Goal: Task Accomplishment & Management: Manage account settings

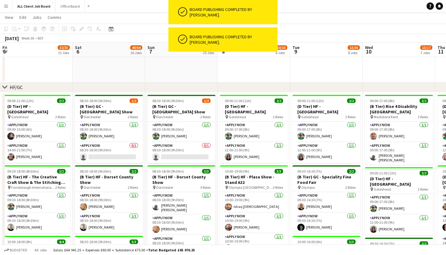
scroll to position [0, 184]
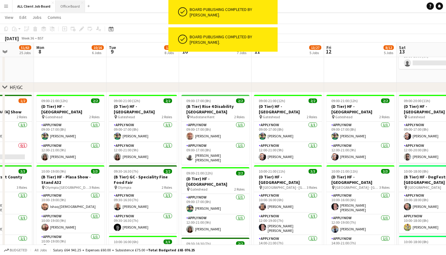
click at [67, 9] on button "Office Board Close" at bounding box center [70, 6] width 29 height 12
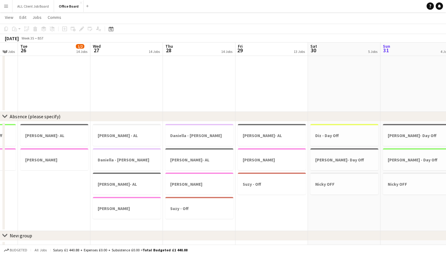
scroll to position [610, 0]
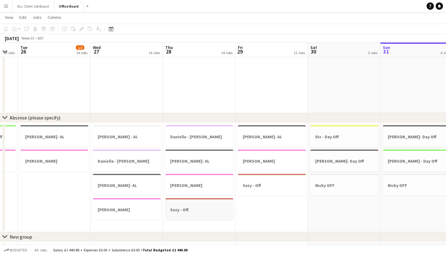
click at [207, 211] on h3 "Suzy - Off" at bounding box center [200, 209] width 68 height 5
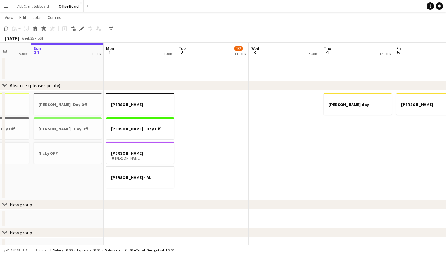
scroll to position [643, 0]
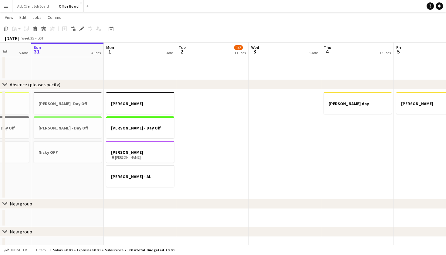
click at [145, 196] on app-date-cell "[PERSON_NAME]- [PERSON_NAME] Off [PERSON_NAME] pin [PERSON_NAME] [PERSON_NAME] …" at bounding box center [140, 144] width 73 height 109
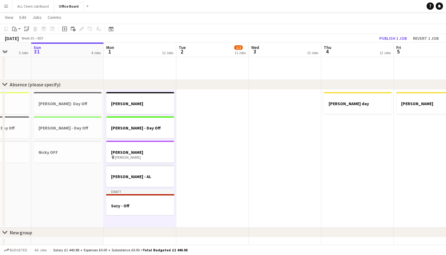
click at [211, 183] on app-date-cell at bounding box center [212, 159] width 73 height 138
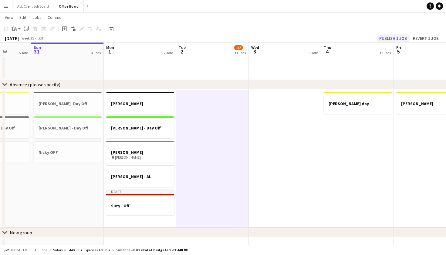
click at [391, 38] on button "Publish 1 job" at bounding box center [393, 38] width 32 height 8
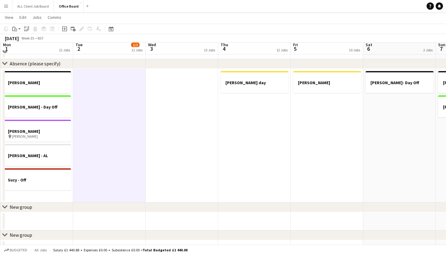
scroll to position [661, 0]
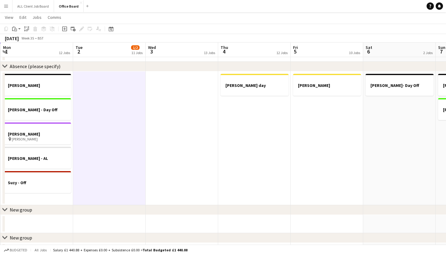
click at [250, 150] on app-date-cell "[PERSON_NAME] day" at bounding box center [254, 138] width 73 height 134
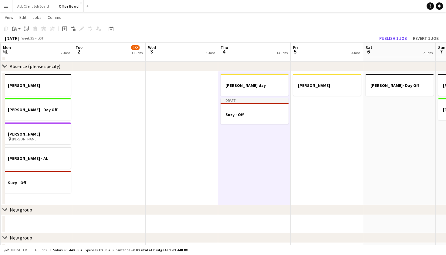
click at [195, 158] on app-date-cell at bounding box center [182, 138] width 73 height 134
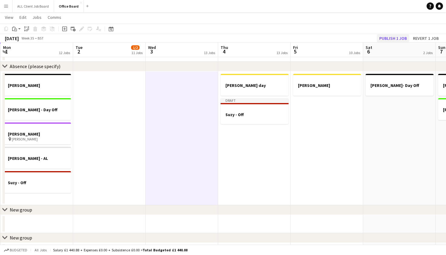
click at [393, 38] on button "Publish 1 job" at bounding box center [393, 38] width 32 height 8
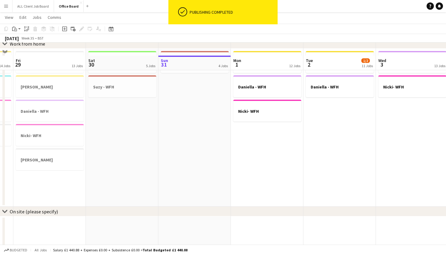
scroll to position [350, 0]
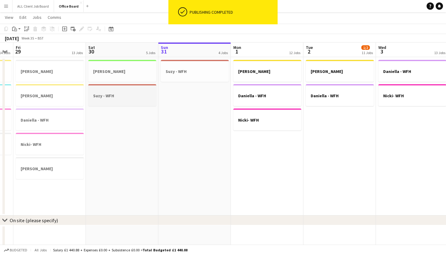
click at [127, 87] on app-job-card "Suzy - WFH" at bounding box center [122, 95] width 68 height 22
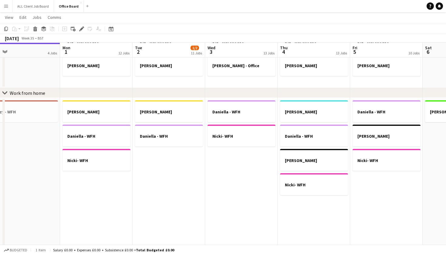
scroll to position [309, 0]
click at [168, 179] on app-date-cell "[PERSON_NAME] [PERSON_NAME]" at bounding box center [169, 176] width 73 height 158
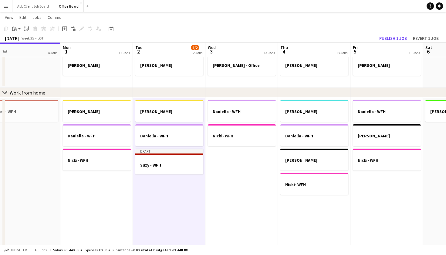
click at [233, 178] on app-date-cell "Daniella - WFH [PERSON_NAME]- WFH" at bounding box center [242, 176] width 73 height 158
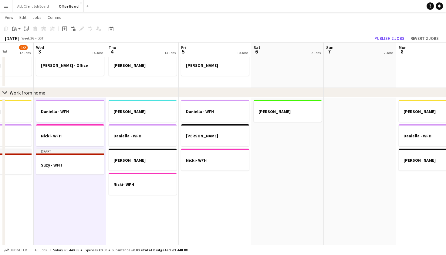
scroll to position [0, 185]
click at [380, 38] on button "Publish 2 jobs" at bounding box center [389, 38] width 35 height 8
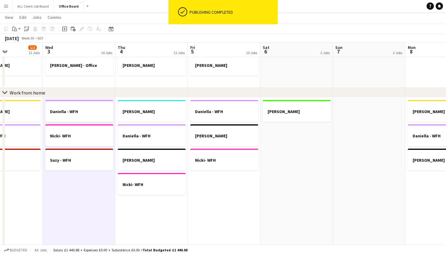
scroll to position [0, 176]
click at [216, 197] on app-date-cell "Daniella - WFH [PERSON_NAME] [PERSON_NAME]" at bounding box center [223, 176] width 73 height 158
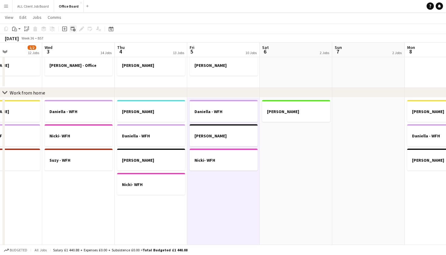
click at [74, 28] on icon "Add linked Job" at bounding box center [73, 28] width 5 height 5
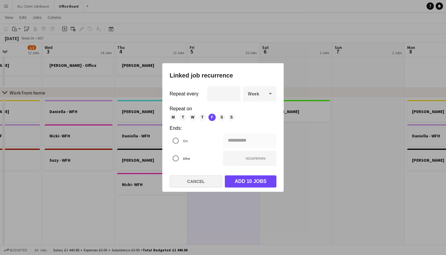
click at [178, 184] on button "Cancel" at bounding box center [196, 181] width 53 height 12
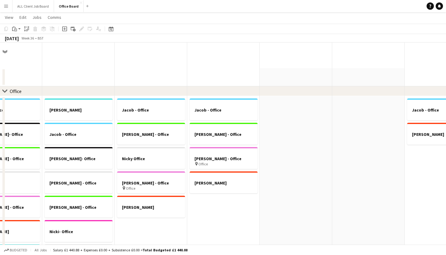
scroll to position [309, 0]
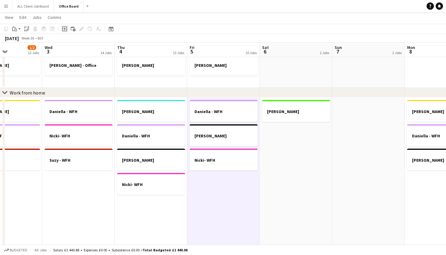
click at [67, 31] on div "Add job" at bounding box center [64, 28] width 7 height 7
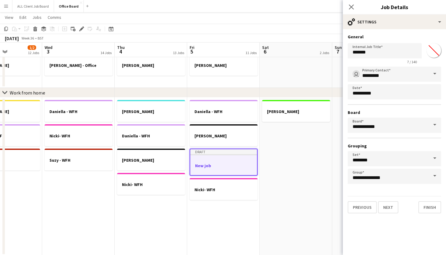
click at [437, 53] on input "*******" at bounding box center [434, 50] width 22 height 22
type input "*******"
click at [393, 213] on button "Next" at bounding box center [388, 207] width 20 height 12
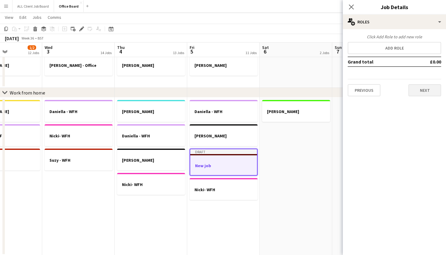
click at [423, 86] on button "Next" at bounding box center [425, 90] width 33 height 12
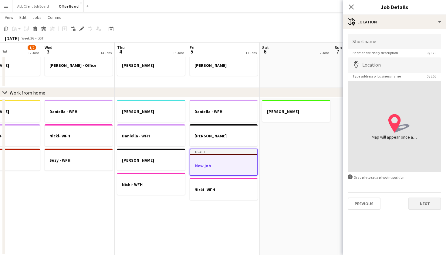
click at [423, 206] on button "Next" at bounding box center [425, 203] width 33 height 12
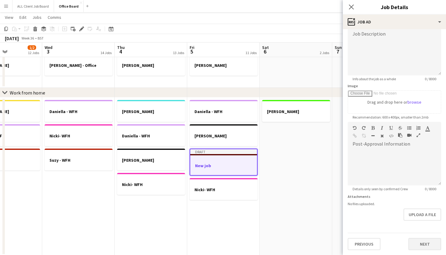
scroll to position [46, 0]
click at [422, 242] on button "Next" at bounding box center [425, 244] width 33 height 12
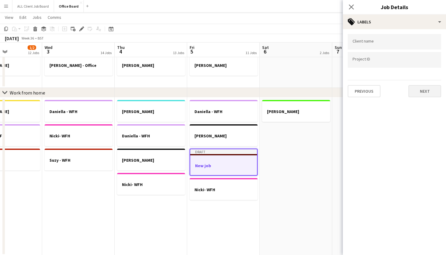
click at [418, 94] on button "Next" at bounding box center [425, 91] width 33 height 12
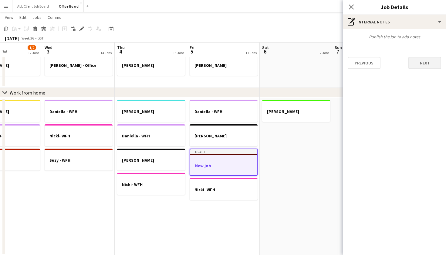
click at [419, 66] on button "Next" at bounding box center [425, 63] width 33 height 12
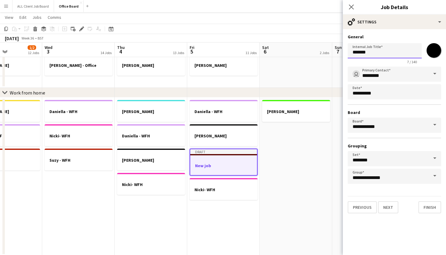
click at [395, 54] on input "*******" at bounding box center [385, 50] width 74 height 15
type input "*"
type input "**********"
click at [426, 210] on button "Finish" at bounding box center [430, 207] width 23 height 12
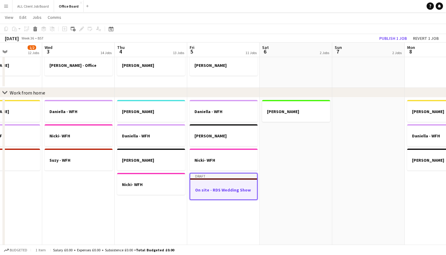
click at [225, 224] on app-date-cell "Daniella - WFH [PERSON_NAME] [PERSON_NAME]- WFH Draft On site - RDS Wedding Show" at bounding box center [223, 176] width 73 height 158
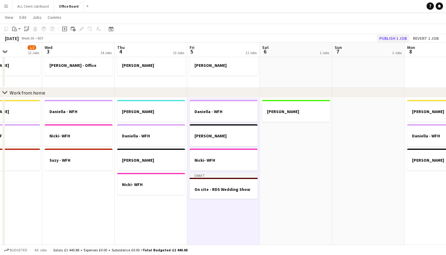
click at [390, 38] on button "Publish 1 job" at bounding box center [393, 38] width 32 height 8
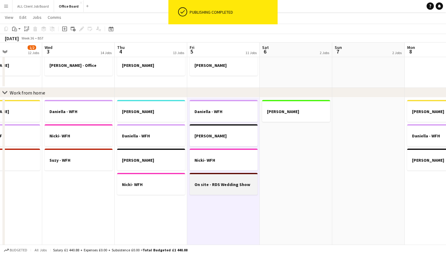
click at [232, 188] on div at bounding box center [224, 189] width 68 height 5
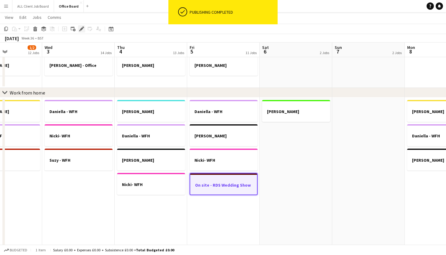
click at [79, 30] on div "Edit" at bounding box center [81, 28] width 7 height 7
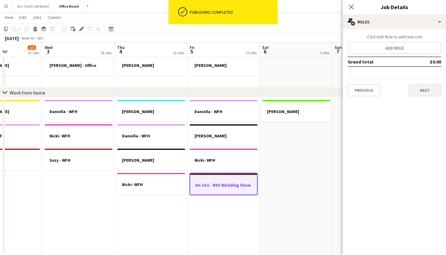
click at [419, 95] on button "Next" at bounding box center [425, 90] width 33 height 12
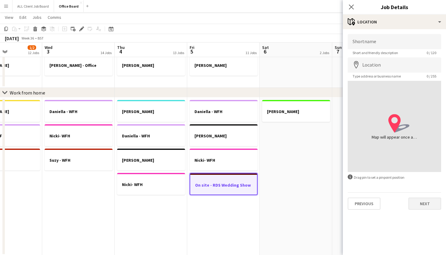
click at [418, 209] on button "Next" at bounding box center [425, 203] width 33 height 12
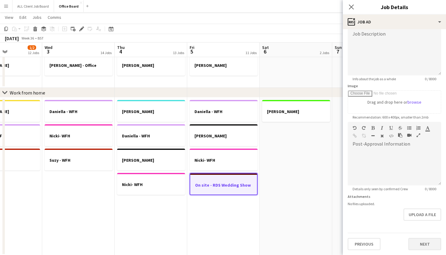
scroll to position [46, 0]
click at [422, 245] on button "Next" at bounding box center [425, 244] width 33 height 12
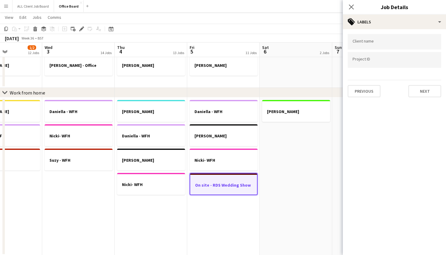
scroll to position [0, 0]
click at [423, 91] on button "Next" at bounding box center [425, 91] width 33 height 12
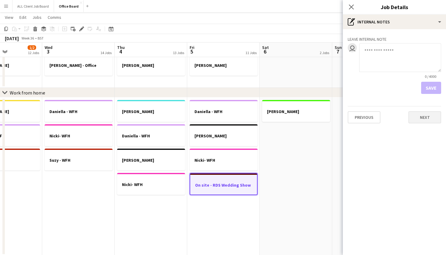
click at [428, 121] on button "Next" at bounding box center [425, 117] width 33 height 12
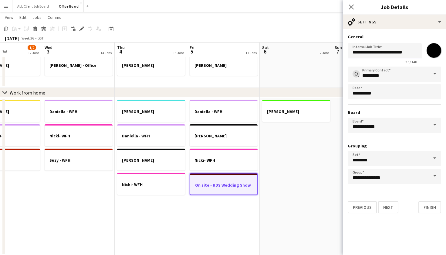
click at [356, 51] on input "**********" at bounding box center [385, 50] width 74 height 15
type input "**********"
click at [429, 209] on button "Finish" at bounding box center [430, 207] width 23 height 12
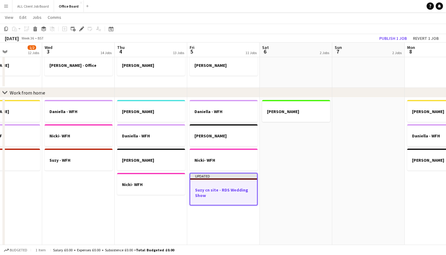
click at [285, 193] on app-date-cell "[PERSON_NAME]" at bounding box center [296, 176] width 73 height 158
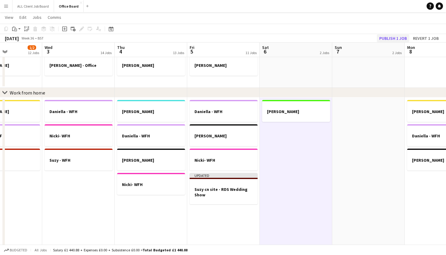
click at [388, 37] on button "Publish 1 job" at bounding box center [393, 38] width 32 height 8
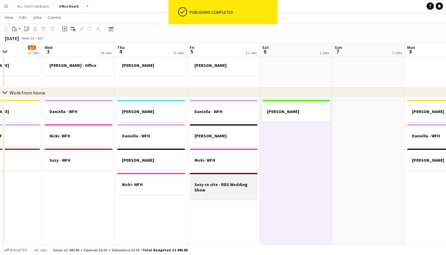
click at [215, 192] on h3 "Suzy cn site - RDS Wedding Show" at bounding box center [224, 187] width 68 height 11
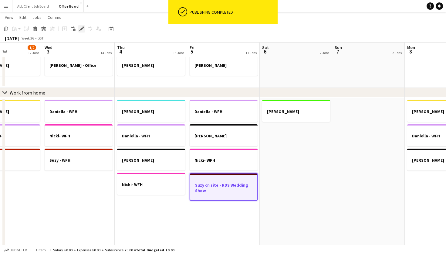
click at [81, 30] on icon at bounding box center [81, 28] width 3 height 3
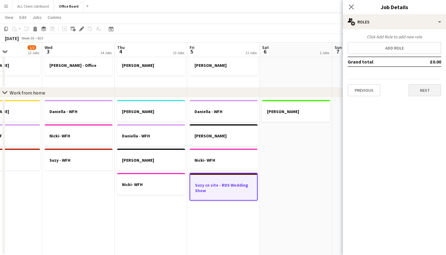
click at [423, 91] on button "Next" at bounding box center [425, 90] width 33 height 12
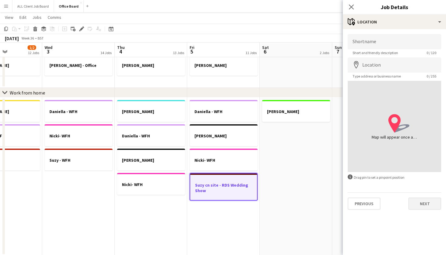
click at [421, 207] on button "Next" at bounding box center [425, 203] width 33 height 12
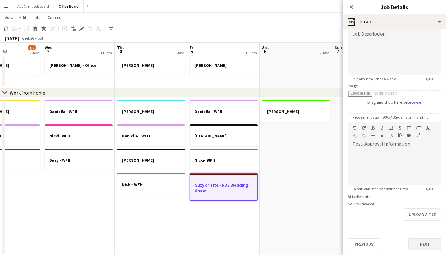
scroll to position [46, 0]
click at [430, 242] on button "Next" at bounding box center [425, 244] width 33 height 12
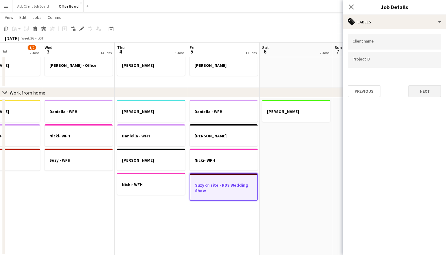
click at [426, 88] on button "Next" at bounding box center [425, 91] width 33 height 12
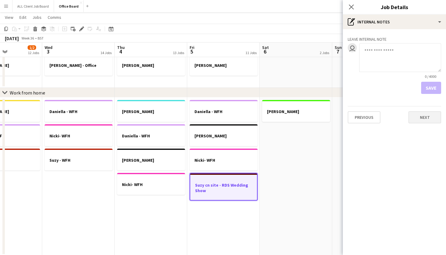
click at [428, 119] on button "Next" at bounding box center [425, 117] width 33 height 12
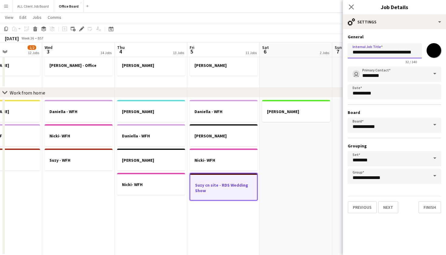
click at [366, 54] on input "**********" at bounding box center [385, 50] width 74 height 15
type input "**********"
click at [426, 209] on button "Finish" at bounding box center [430, 207] width 23 height 12
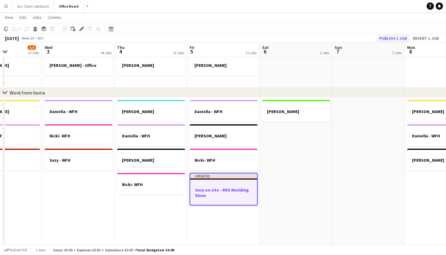
click at [395, 40] on button "Publish 1 job" at bounding box center [393, 38] width 32 height 8
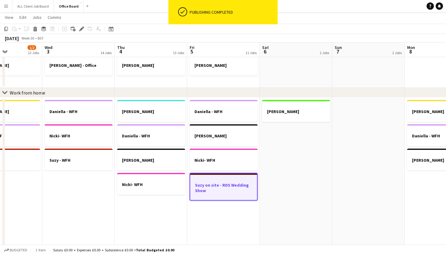
click at [220, 186] on h3 "Suzy on site - RDS Wedding Show" at bounding box center [223, 187] width 67 height 11
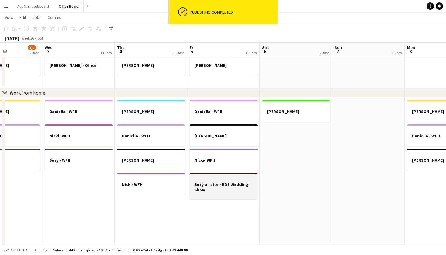
click at [198, 190] on h3 "Suzy on site - RDS Wedding Show" at bounding box center [224, 187] width 68 height 11
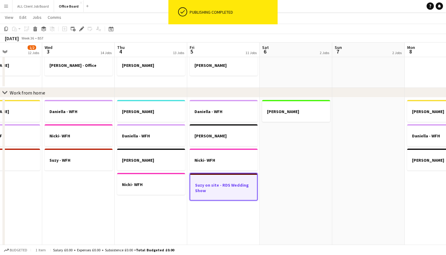
click at [296, 169] on app-date-cell "[PERSON_NAME]" at bounding box center [296, 176] width 73 height 158
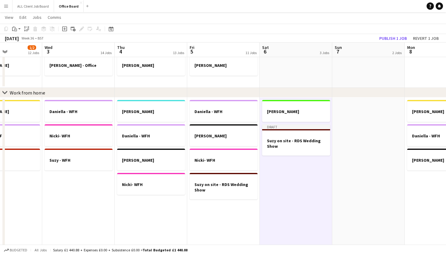
scroll to position [0, 175]
click at [357, 160] on app-date-cell at bounding box center [369, 176] width 73 height 158
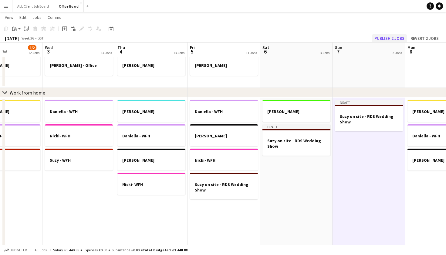
click at [397, 39] on button "Publish 2 jobs" at bounding box center [389, 38] width 35 height 8
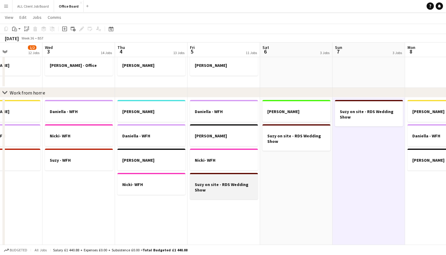
click at [241, 184] on h3 "Suzy on site - RDS Wedding Show" at bounding box center [224, 187] width 68 height 11
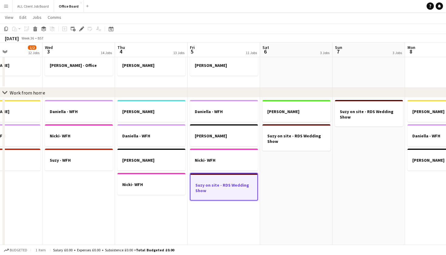
click at [300, 187] on app-date-cell "[PERSON_NAME] - WFH [PERSON_NAME] on site - RDS Wedding Show" at bounding box center [296, 176] width 73 height 158
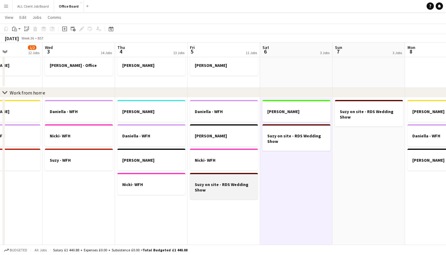
click at [235, 188] on h3 "Suzy on site - RDS Wedding Show" at bounding box center [224, 187] width 68 height 11
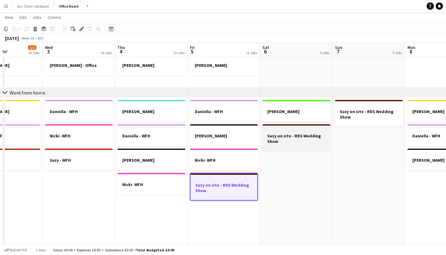
click at [278, 132] on app-job-card "Suzy on site - RDS Wedding Show" at bounding box center [297, 137] width 68 height 26
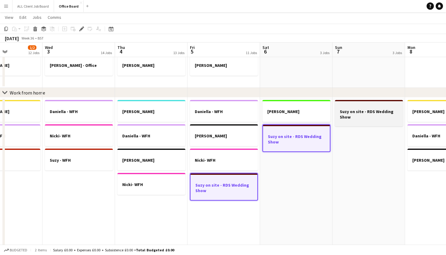
click at [350, 115] on h3 "Suzy on site - RDS Wedding Show" at bounding box center [369, 114] width 68 height 11
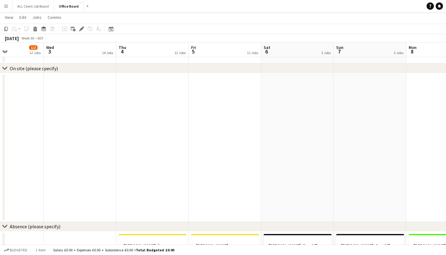
scroll to position [502, 0]
click at [243, 168] on app-date-cell at bounding box center [225, 147] width 73 height 149
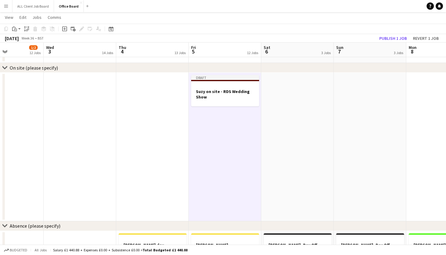
click at [300, 153] on app-date-cell at bounding box center [297, 147] width 73 height 149
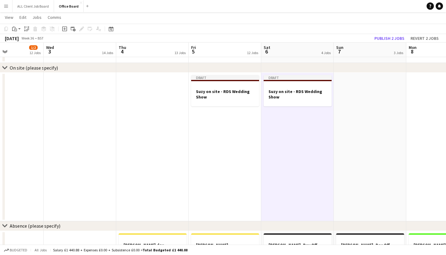
click at [375, 124] on app-date-cell at bounding box center [370, 147] width 73 height 149
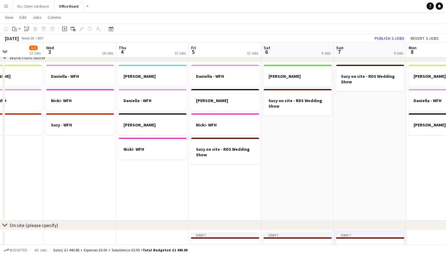
scroll to position [345, 0]
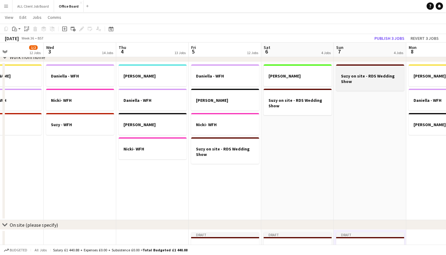
click at [355, 80] on h3 "Suzy on site - RDS Wedding Show" at bounding box center [370, 78] width 68 height 11
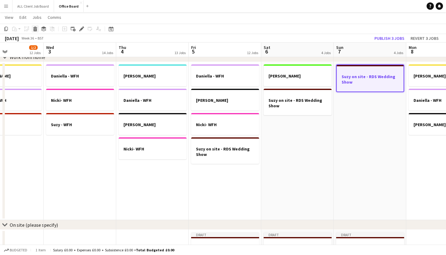
click at [35, 29] on icon at bounding box center [35, 29] width 3 height 3
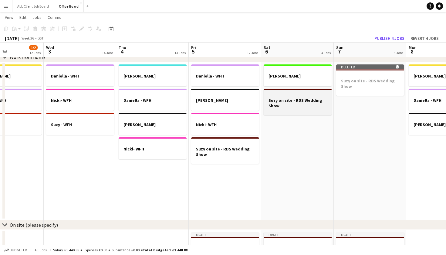
click at [274, 103] on h3 "Suzy on site - RDS Wedding Show" at bounding box center [298, 102] width 68 height 11
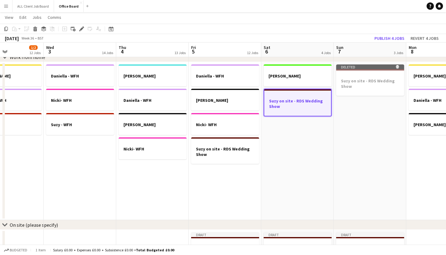
click at [39, 29] on div "Copy Paste Paste Command V Paste with crew Command Shift V Paste linked Job [GE…" at bounding box center [28, 28] width 53 height 7
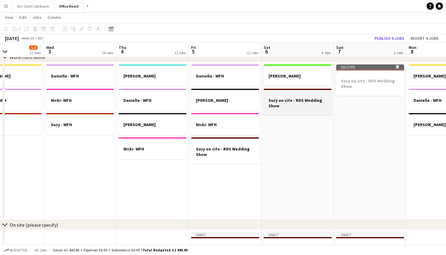
click at [282, 98] on h3 "Suzy on site - RDS Wedding Show" at bounding box center [298, 102] width 68 height 11
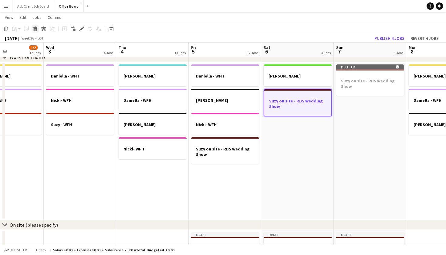
click at [36, 32] on div "Delete" at bounding box center [35, 28] width 7 height 7
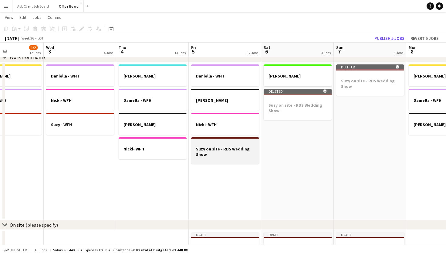
click at [207, 149] on h3 "Suzy on site - RDS Wedding Show" at bounding box center [225, 151] width 68 height 11
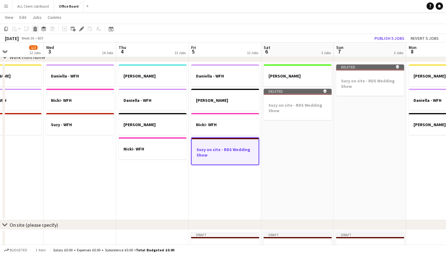
click at [35, 29] on icon at bounding box center [35, 29] width 3 height 3
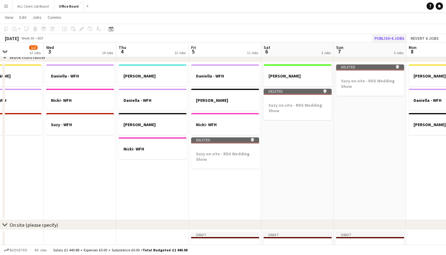
click at [385, 40] on button "Publish 6 jobs" at bounding box center [389, 38] width 35 height 8
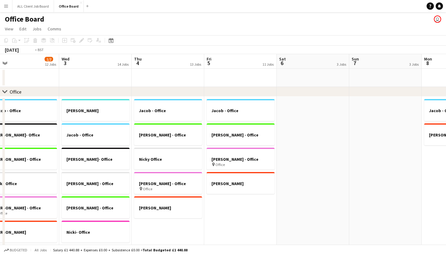
scroll to position [0, 132]
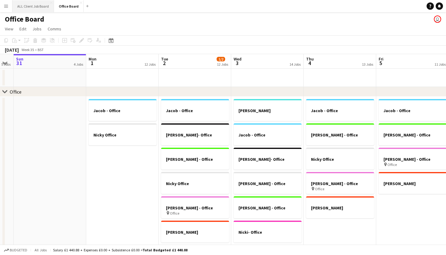
click at [32, 7] on button "ALL Client Job Board Close" at bounding box center [33, 6] width 42 height 12
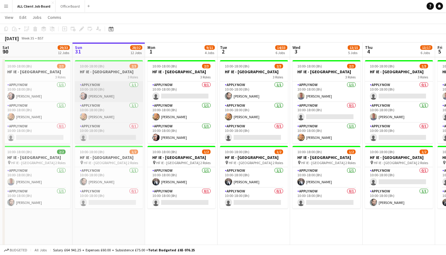
scroll to position [1602, 0]
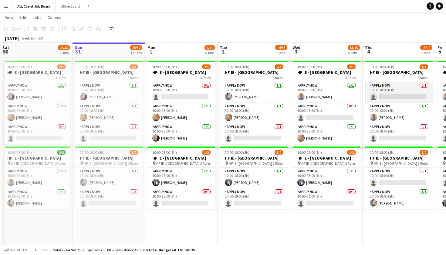
click at [393, 102] on app-card-role "APPLY NOW 0/1 10:00-18:00 (8h) single-neutral-actions" at bounding box center [399, 92] width 68 height 21
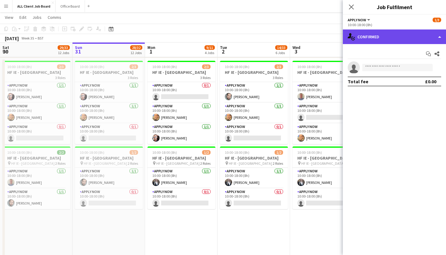
click at [392, 39] on div "single-neutral-actions-check-2 Confirmed" at bounding box center [394, 36] width 103 height 15
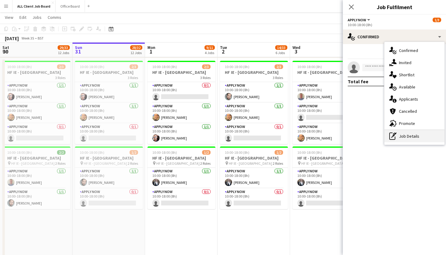
click at [423, 135] on div "pen-write Job Details" at bounding box center [415, 136] width 60 height 12
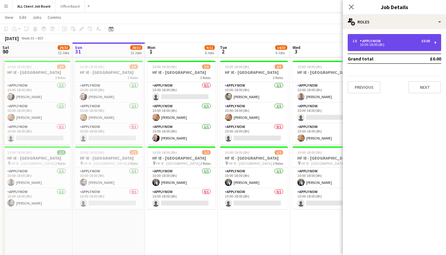
click at [378, 44] on div "10:00-18:00 (8h)" at bounding box center [391, 44] width 77 height 3
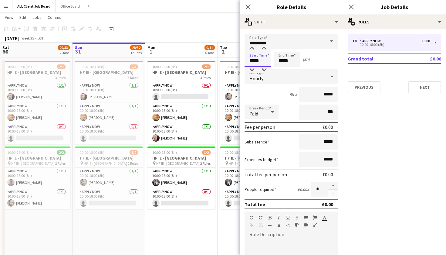
click at [258, 59] on input "*****" at bounding box center [258, 59] width 27 height 15
click at [267, 70] on div at bounding box center [264, 70] width 12 height 6
click at [266, 70] on div at bounding box center [264, 70] width 12 height 6
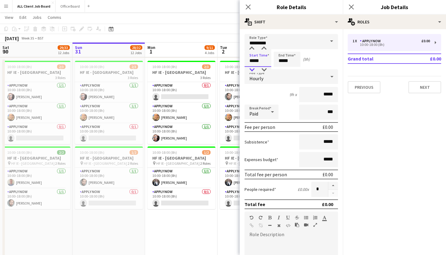
click at [256, 71] on div at bounding box center [252, 70] width 12 height 6
click at [254, 50] on div at bounding box center [252, 49] width 12 height 6
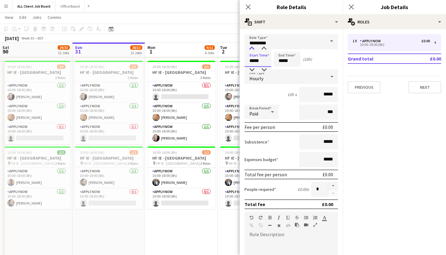
click at [254, 50] on div at bounding box center [252, 49] width 12 height 6
type input "*****"
click at [254, 50] on div at bounding box center [252, 49] width 12 height 6
click at [285, 56] on input "*****" at bounding box center [287, 59] width 27 height 15
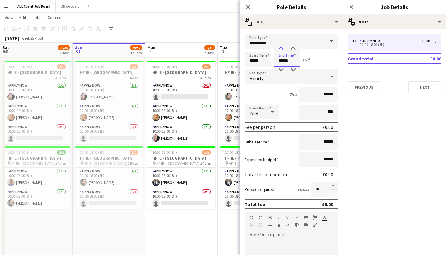
click at [283, 50] on div at bounding box center [281, 49] width 12 height 6
type input "*****"
click at [283, 50] on div at bounding box center [281, 49] width 12 height 6
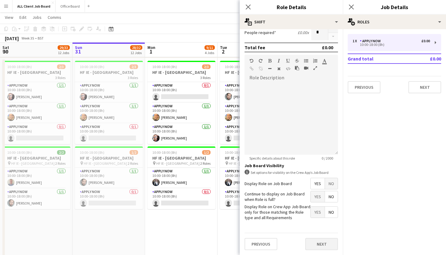
scroll to position [156, 0]
click at [325, 241] on button "Next" at bounding box center [322, 244] width 33 height 12
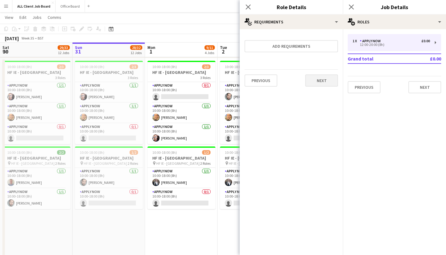
click at [322, 82] on button "Next" at bounding box center [322, 80] width 33 height 12
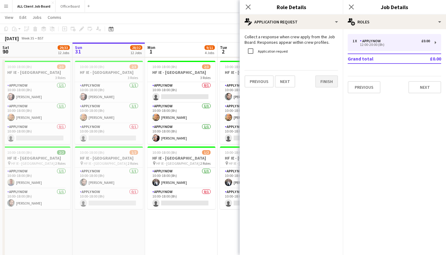
click at [324, 77] on button "Finish" at bounding box center [327, 81] width 23 height 12
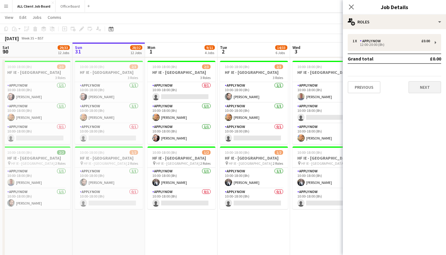
click at [421, 89] on button "Next" at bounding box center [425, 87] width 33 height 12
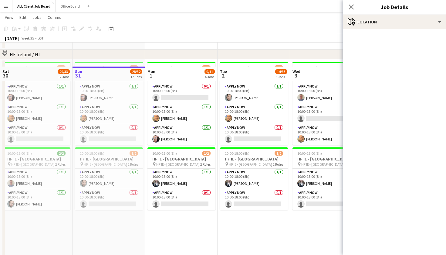
scroll to position [1445, 0]
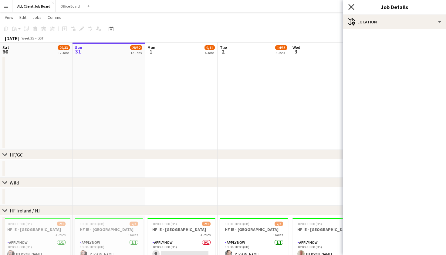
click at [352, 6] on icon at bounding box center [352, 7] width 6 height 6
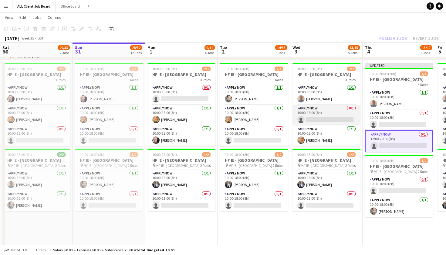
scroll to position [1600, 0]
click at [393, 40] on div "Publish 1 job Revert 1 job" at bounding box center [409, 38] width 74 height 8
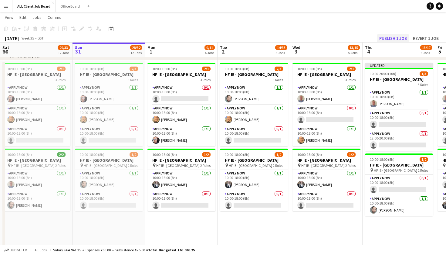
click at [393, 36] on button "Publish 1 job" at bounding box center [393, 38] width 32 height 8
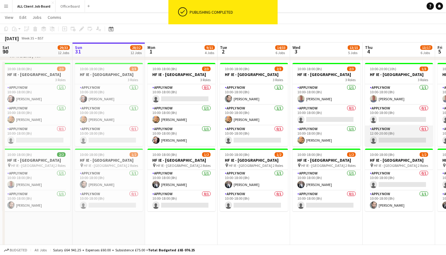
click at [401, 143] on app-card-role "APPLY NOW 0/1 12:00-20:00 (8h) single-neutral-actions" at bounding box center [399, 135] width 68 height 21
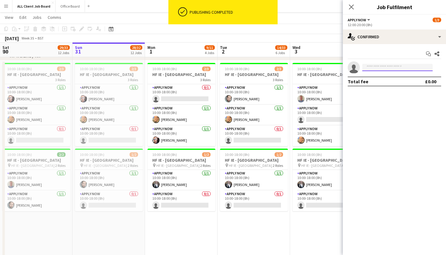
click at [398, 66] on input at bounding box center [398, 67] width 70 height 7
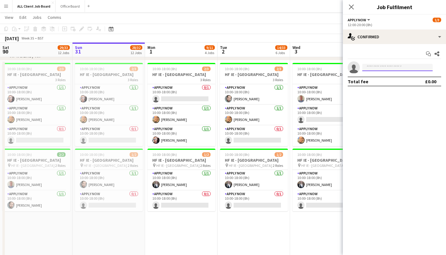
type input "*"
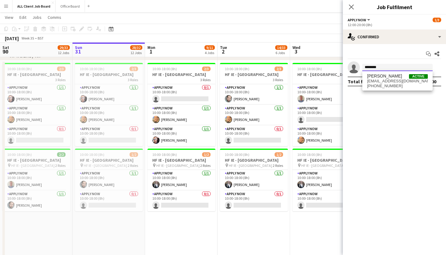
type input "********"
drag, startPoint x: 398, startPoint y: 66, endPoint x: 400, endPoint y: 85, distance: 18.7
click at [400, 85] on span "[PHONE_NUMBER]" at bounding box center [397, 86] width 61 height 5
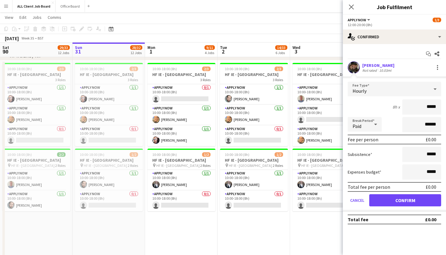
click at [387, 200] on button "Confirm" at bounding box center [406, 200] width 72 height 12
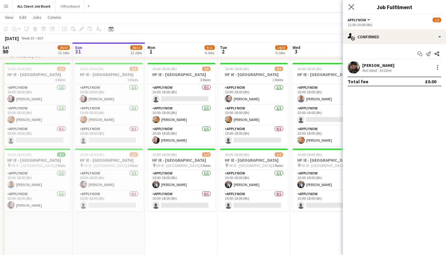
click at [350, 4] on icon "Close pop-in" at bounding box center [352, 7] width 6 height 6
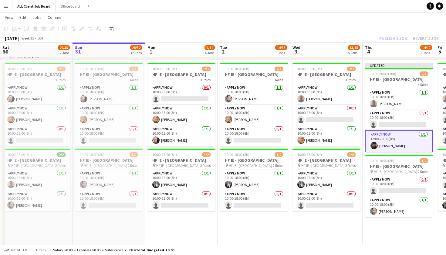
click at [399, 37] on div "Publish 1 job Revert 1 job" at bounding box center [409, 38] width 74 height 8
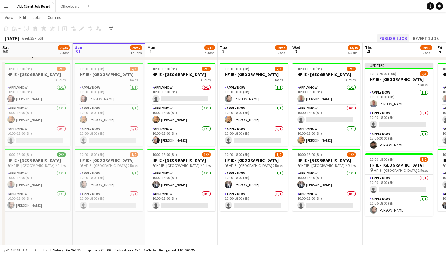
click at [397, 37] on button "Publish 1 job" at bounding box center [393, 38] width 32 height 8
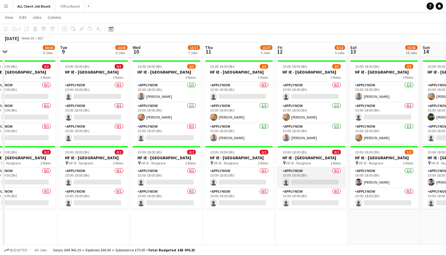
scroll to position [0, 203]
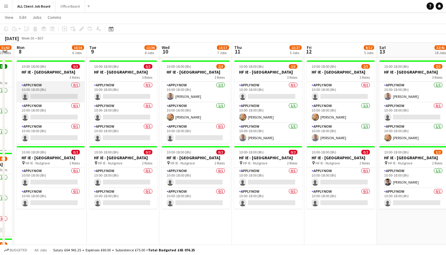
click at [64, 101] on app-card-role "APPLY NOW 0/1 10:00-18:00 (8h) single-neutral-actions" at bounding box center [51, 92] width 68 height 21
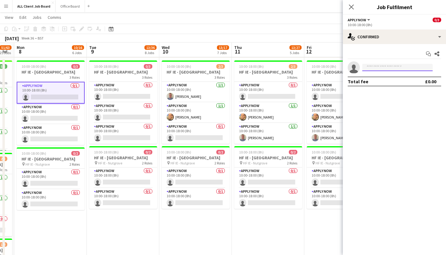
click at [389, 68] on input at bounding box center [398, 67] width 70 height 7
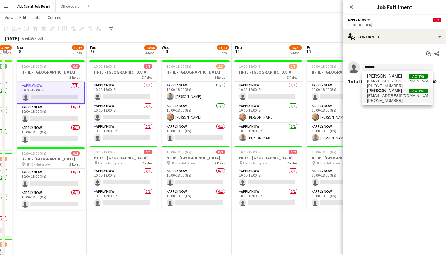
type input "*******"
click at [391, 96] on span "[EMAIL_ADDRESS][DOMAIN_NAME]" at bounding box center [397, 95] width 61 height 5
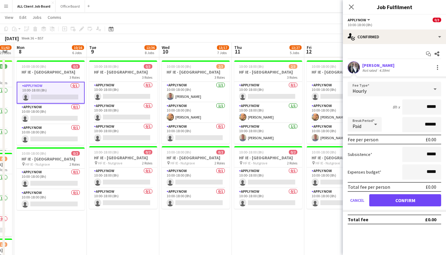
click at [396, 203] on button "Confirm" at bounding box center [406, 200] width 72 height 12
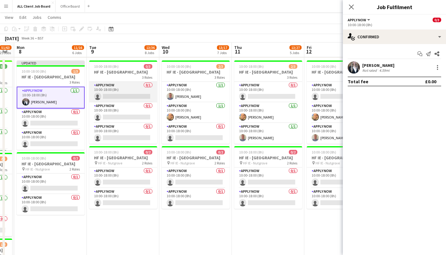
click at [126, 102] on app-card-role "APPLY NOW 0/1 10:00-18:00 (8h) single-neutral-actions" at bounding box center [123, 92] width 68 height 21
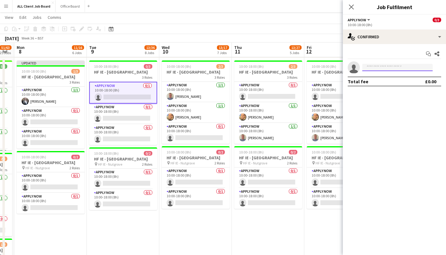
click at [369, 67] on input at bounding box center [398, 67] width 70 height 7
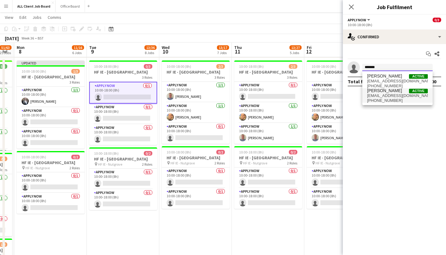
type input "*******"
click at [401, 93] on span "[PERSON_NAME] Active" at bounding box center [397, 90] width 61 height 5
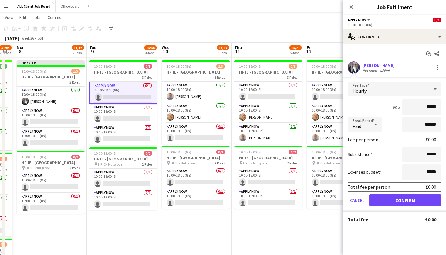
click at [401, 93] on div "Hourly" at bounding box center [388, 89] width 81 height 15
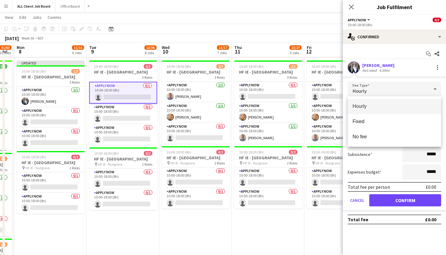
click at [401, 93] on div at bounding box center [223, 127] width 446 height 255
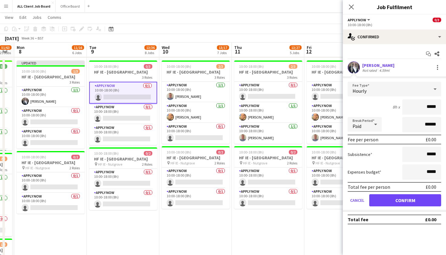
click at [406, 202] on button "Confirm" at bounding box center [406, 200] width 72 height 12
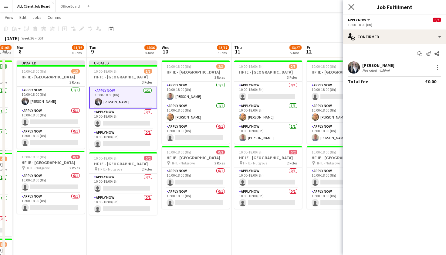
click at [348, 9] on app-icon "Close pop-in" at bounding box center [351, 7] width 9 height 9
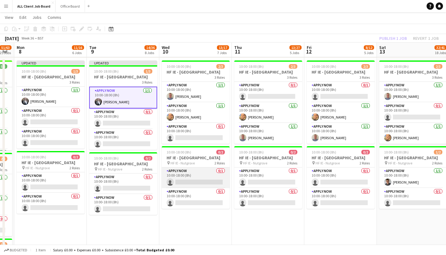
click at [188, 188] on app-card-role "APPLY NOW 0/1 10:00-18:00 (8h) single-neutral-actions" at bounding box center [196, 177] width 68 height 21
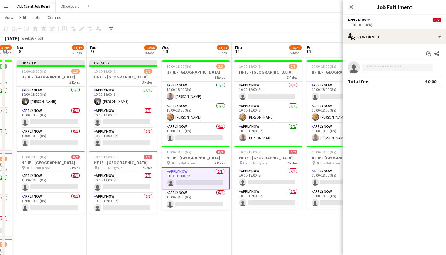
click at [374, 67] on input at bounding box center [398, 67] width 70 height 7
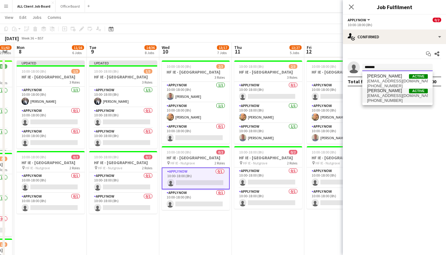
type input "*******"
click at [404, 94] on span "[EMAIL_ADDRESS][DOMAIN_NAME]" at bounding box center [397, 95] width 61 height 5
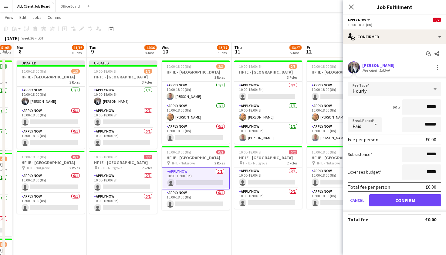
click at [392, 201] on button "Confirm" at bounding box center [406, 200] width 72 height 12
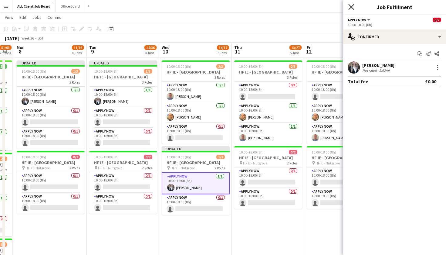
click at [350, 6] on icon at bounding box center [352, 7] width 6 height 6
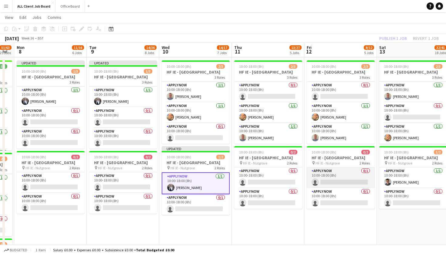
click at [337, 188] on app-card-role "APPLY NOW 0/1 10:00-18:00 (8h) single-neutral-actions" at bounding box center [341, 177] width 68 height 21
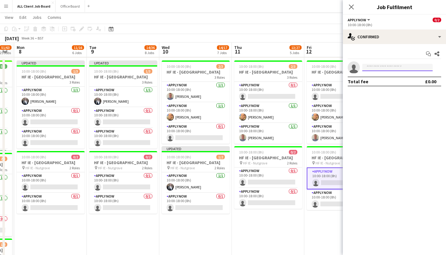
click at [404, 67] on input at bounding box center [398, 67] width 70 height 7
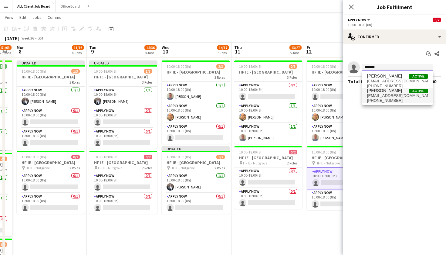
type input "*******"
click at [390, 91] on span "[PERSON_NAME]" at bounding box center [384, 90] width 35 height 5
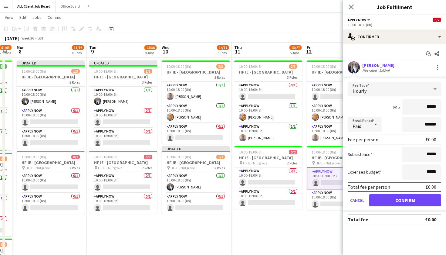
click at [392, 199] on button "Confirm" at bounding box center [406, 200] width 72 height 12
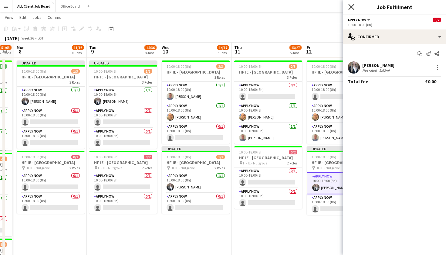
click at [351, 5] on icon "Close pop-in" at bounding box center [352, 7] width 6 height 6
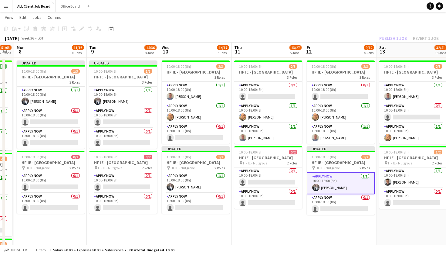
click at [354, 16] on app-page-menu "View Day view expanded Day view collapsed Month view Date picker Jump to [DATE]…" at bounding box center [223, 18] width 446 height 12
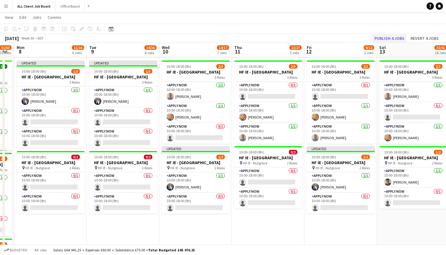
click at [389, 37] on button "Publish 4 jobs" at bounding box center [389, 38] width 35 height 8
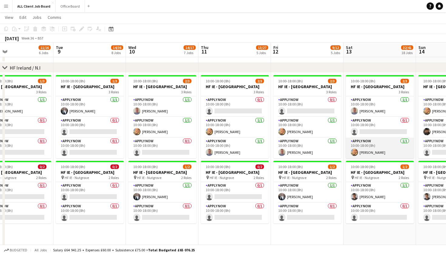
scroll to position [0, 201]
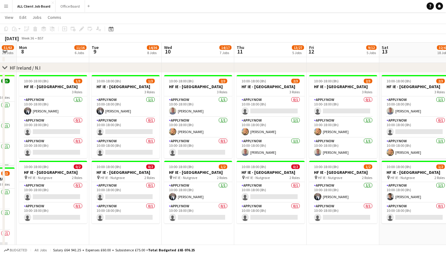
click at [227, 0] on app-navbar "Menu Boards Boards Boards All jobs Status Workforce Workforce My Workforce Recr…" at bounding box center [223, 6] width 446 height 12
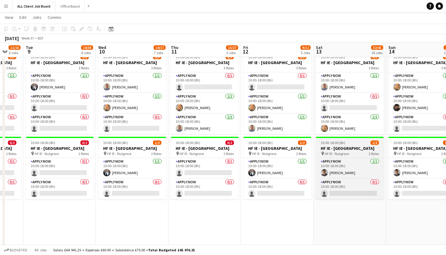
scroll to position [0, 185]
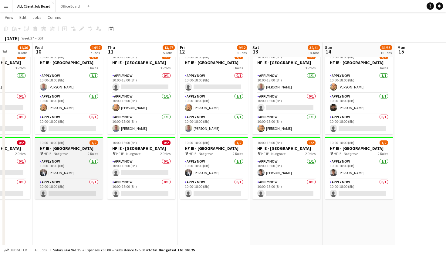
click at [42, 145] on span "10:00-18:00 (8h)" at bounding box center [52, 142] width 25 height 5
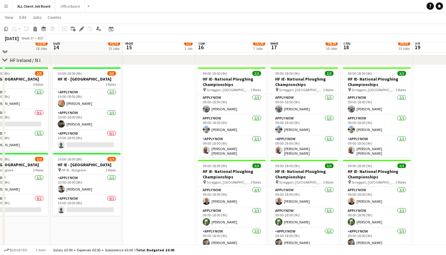
scroll to position [1763, 0]
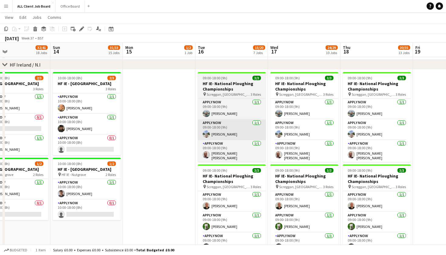
click at [207, 127] on app-card-role "APPLY NOW [DATE] 09:00-18:00 (9h) [PERSON_NAME]" at bounding box center [232, 129] width 68 height 21
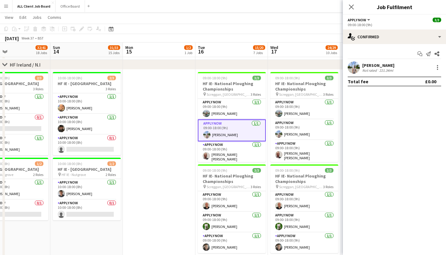
click at [179, 127] on app-date-cell at bounding box center [159, 259] width 73 height 378
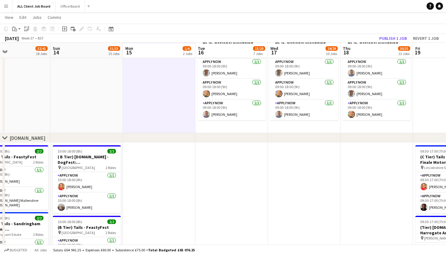
scroll to position [2076, 0]
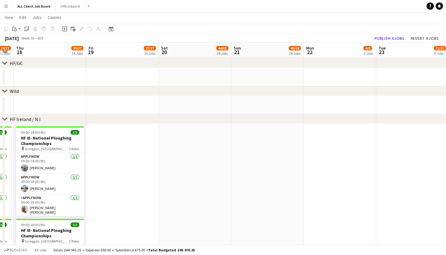
scroll to position [1711, 0]
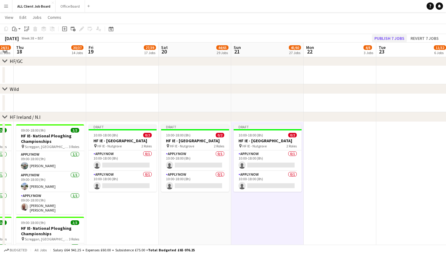
click at [386, 41] on button "Publish 7 jobs" at bounding box center [389, 38] width 35 height 8
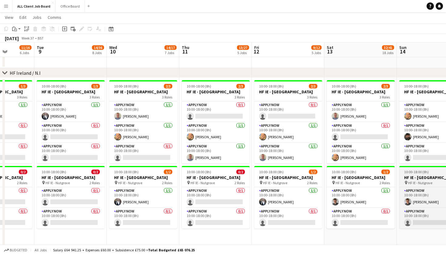
scroll to position [0, 255]
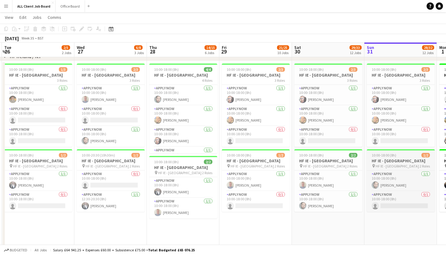
scroll to position [0, 133]
